Goal: Check status: Check status

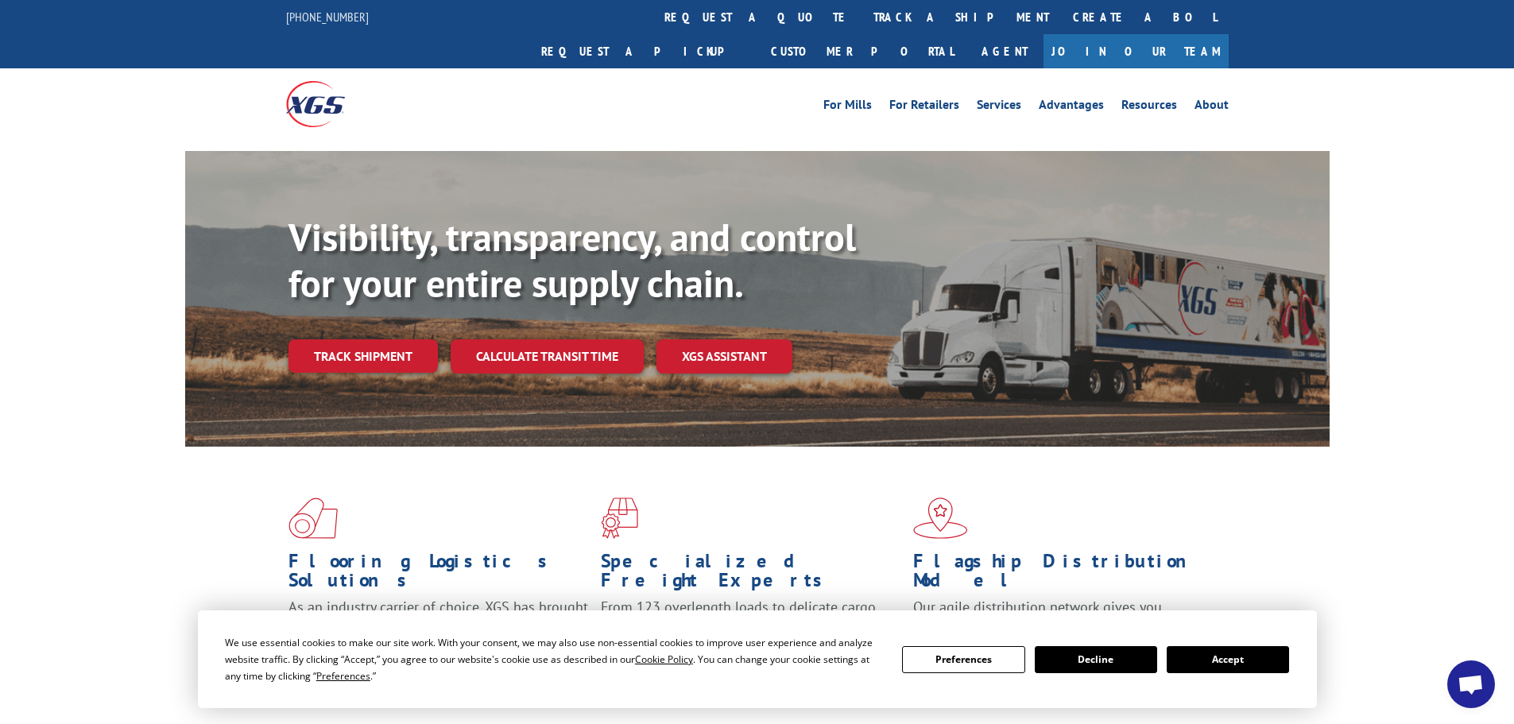
click at [1236, 654] on button "Accept" at bounding box center [1228, 659] width 122 height 27
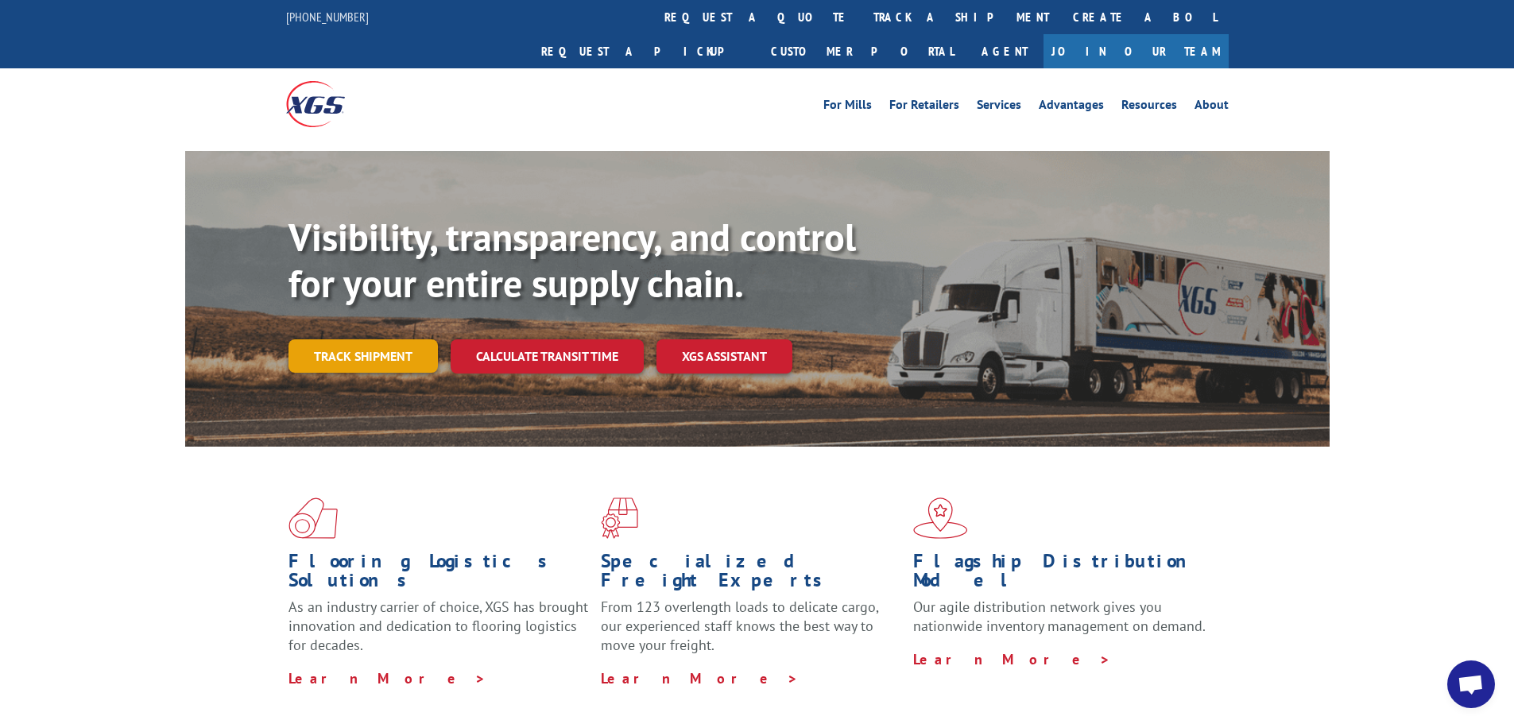
click at [373, 339] on link "Track shipment" at bounding box center [363, 355] width 149 height 33
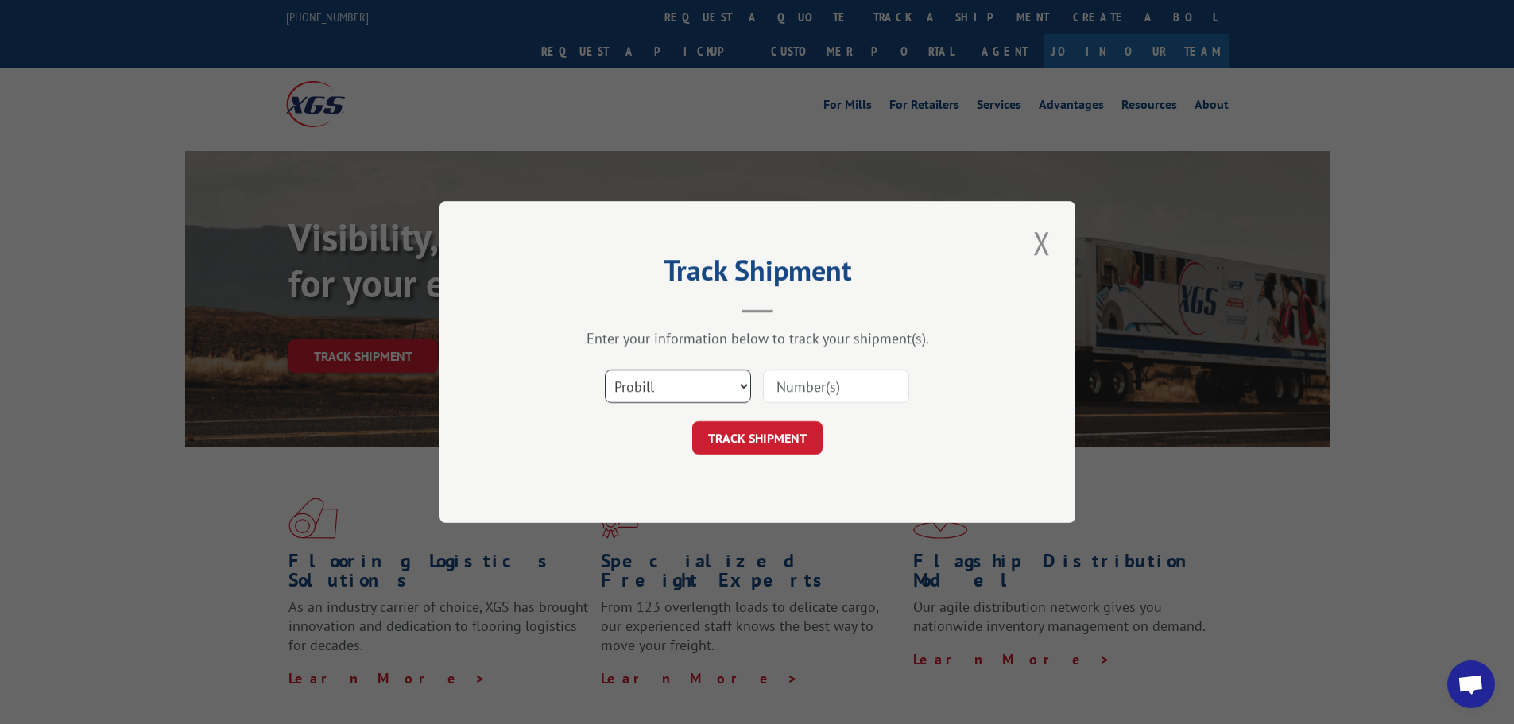
click at [658, 382] on select "Select category... Probill BOL PO" at bounding box center [678, 386] width 146 height 33
select select "bol"
click at [605, 370] on select "Select category... Probill BOL PO" at bounding box center [678, 386] width 146 height 33
click at [788, 393] on input at bounding box center [836, 386] width 146 height 33
paste input "5956893"
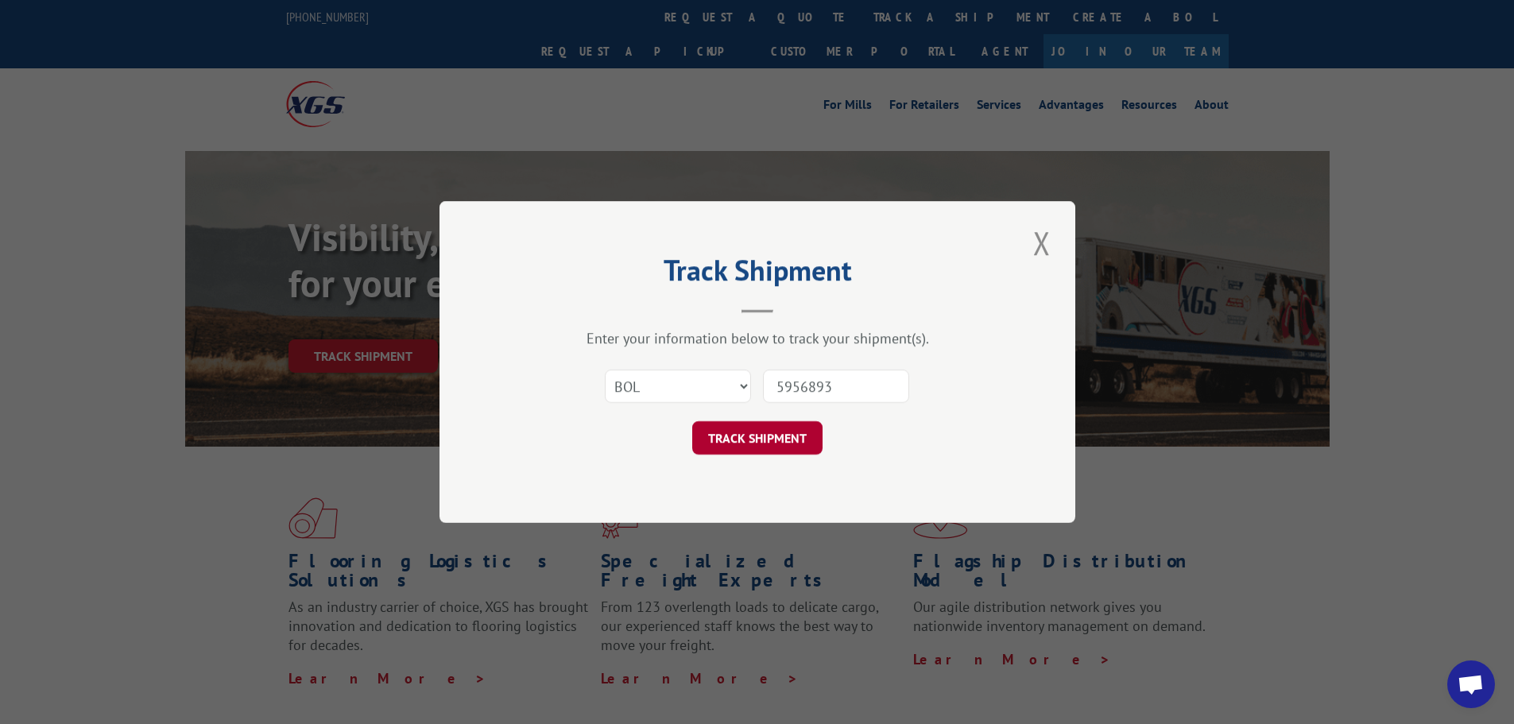
type input "5956893"
click at [763, 433] on button "TRACK SHIPMENT" at bounding box center [757, 437] width 130 height 33
